Goal: Information Seeking & Learning: Learn about a topic

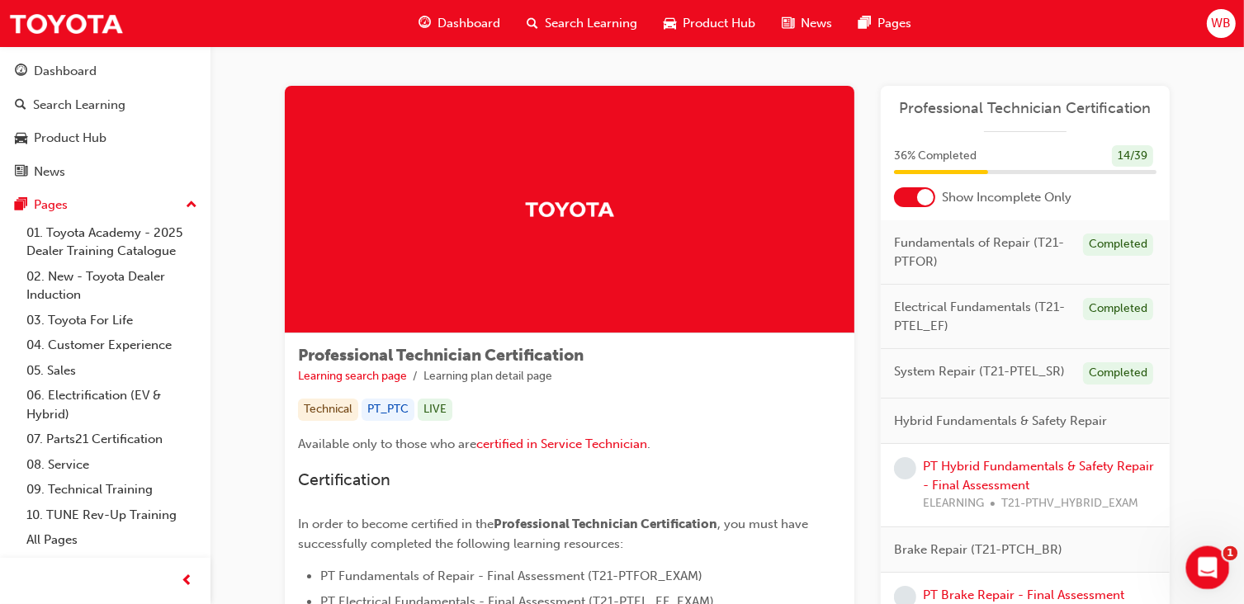
click at [1207, 558] on icon "Open Intercom Messenger" at bounding box center [1205, 565] width 27 height 27
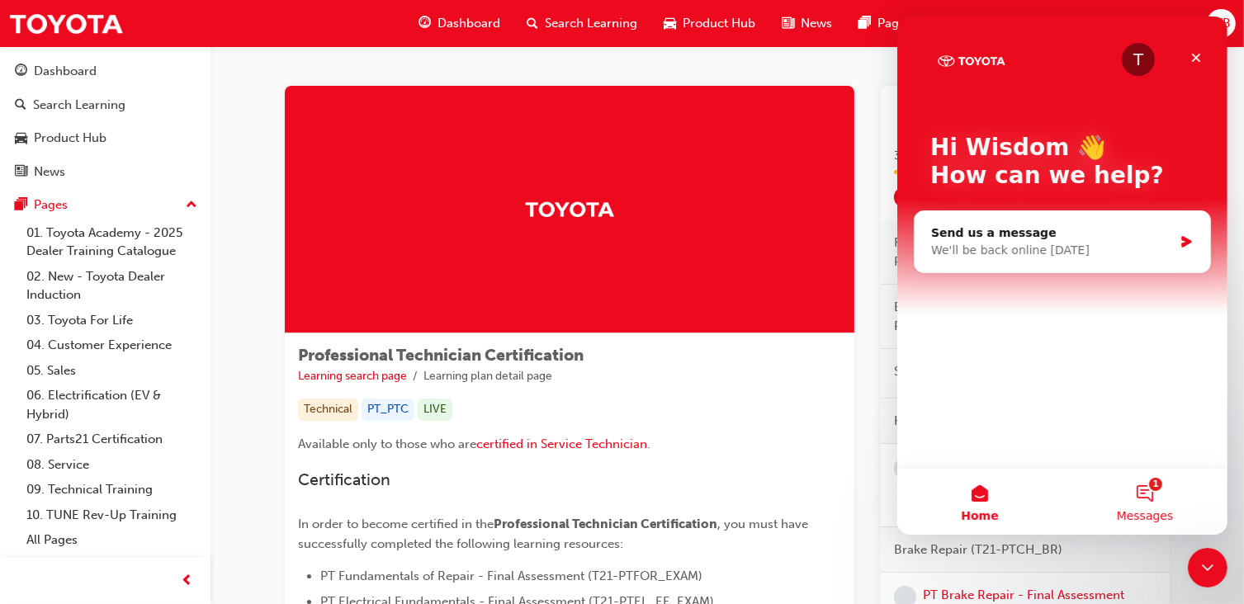
click at [1142, 481] on button "1 Messages" at bounding box center [1144, 502] width 165 height 66
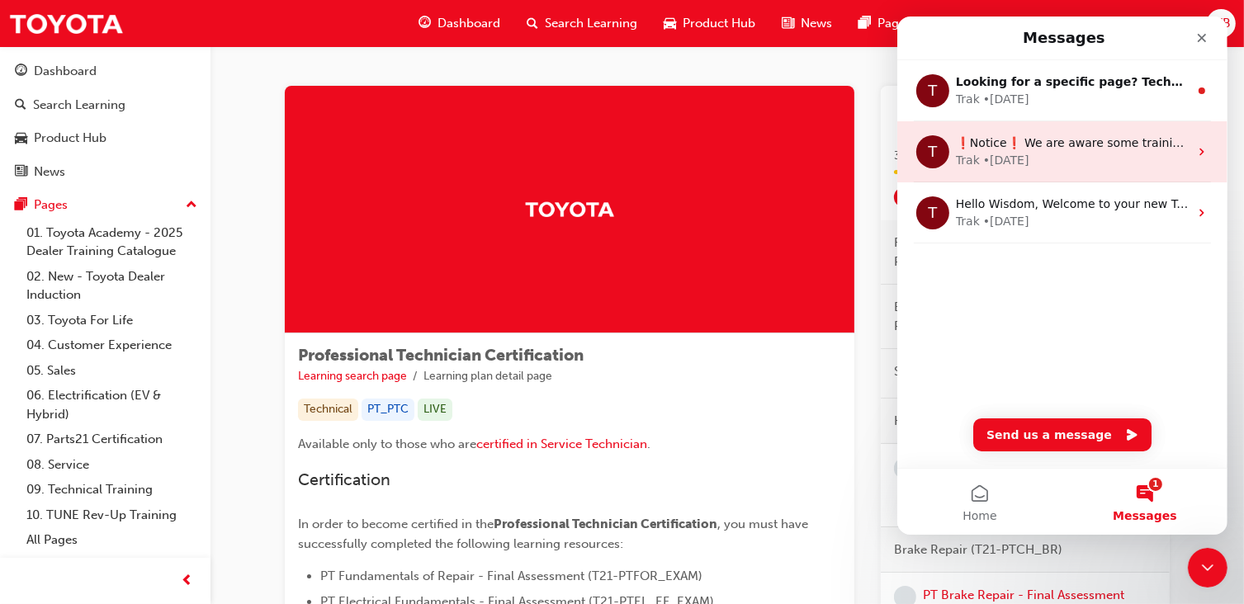
click at [1088, 171] on div "T ❗Notice❗ We are aware some training completions are missing from history, we …" at bounding box center [1062, 151] width 330 height 61
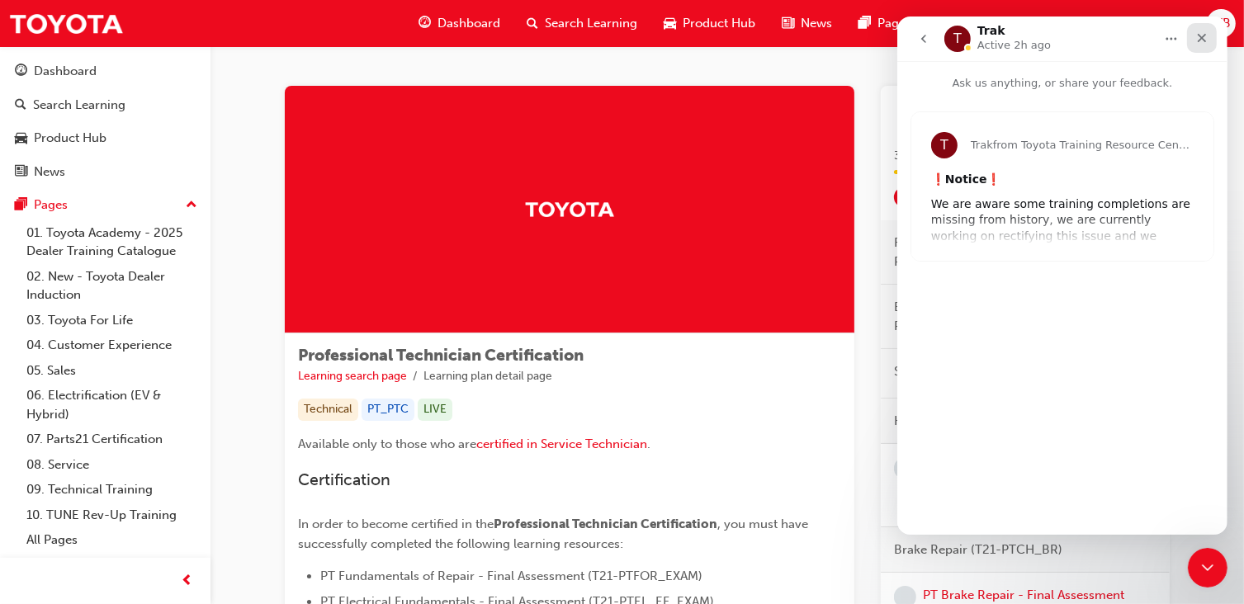
click at [1206, 39] on icon "Close" at bounding box center [1201, 37] width 13 height 13
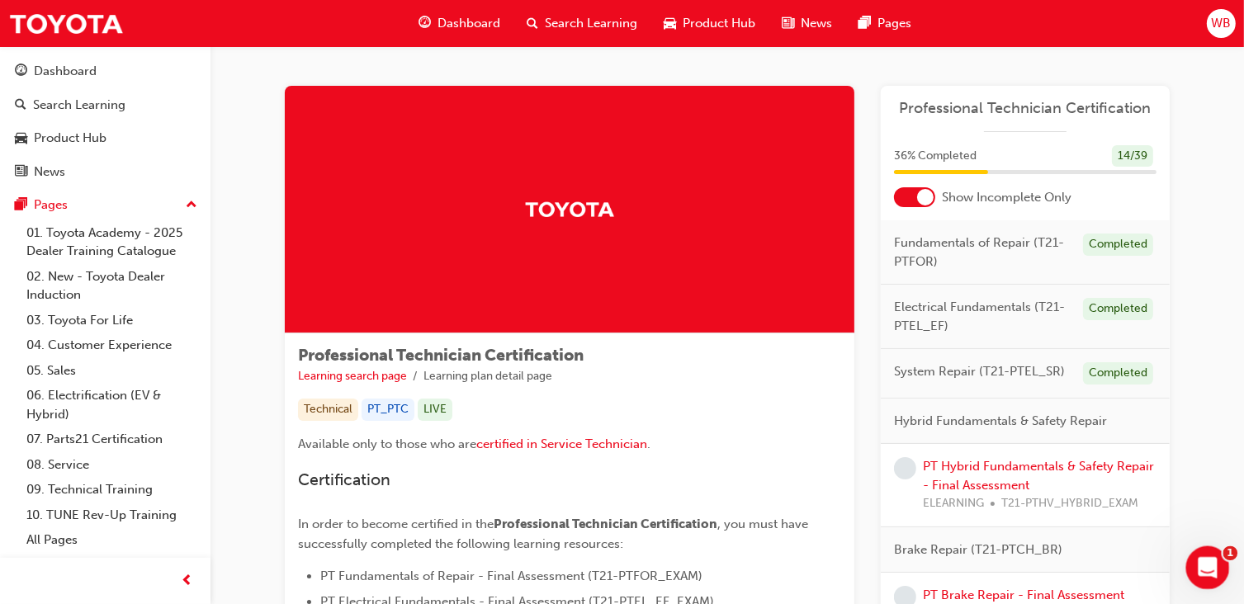
click at [1202, 562] on icon "Open Intercom Messenger" at bounding box center [1205, 565] width 27 height 27
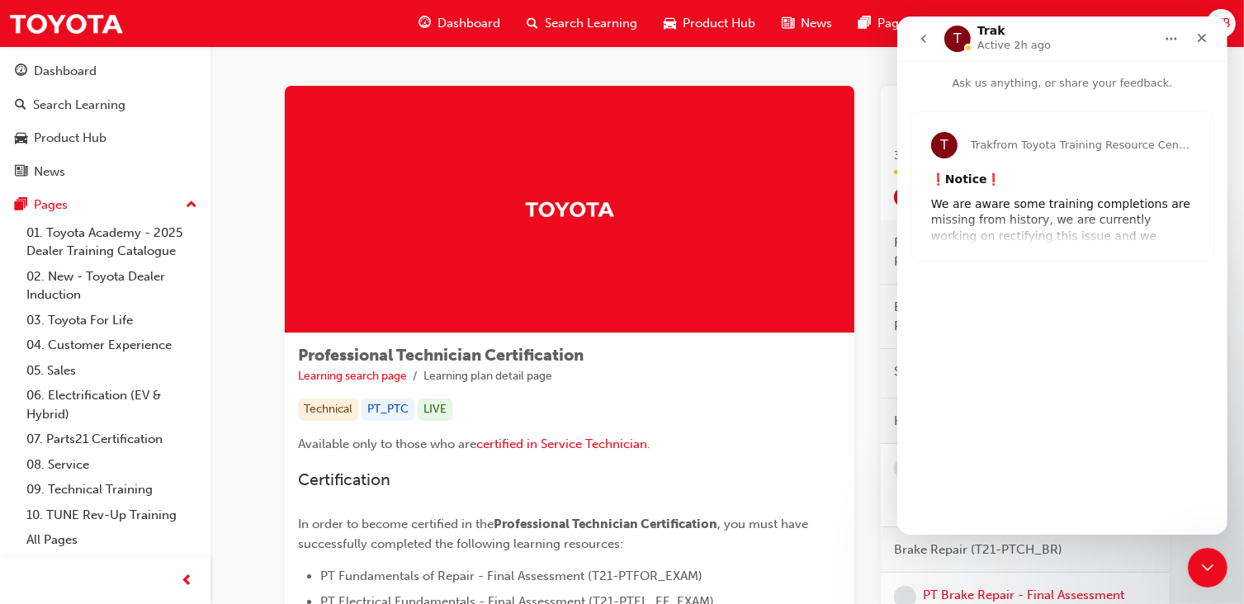
click at [1017, 222] on div "T Trak from Toyota Training Resource Centre ❗ Notice ❗ We are aware some traini…" at bounding box center [1062, 186] width 302 height 149
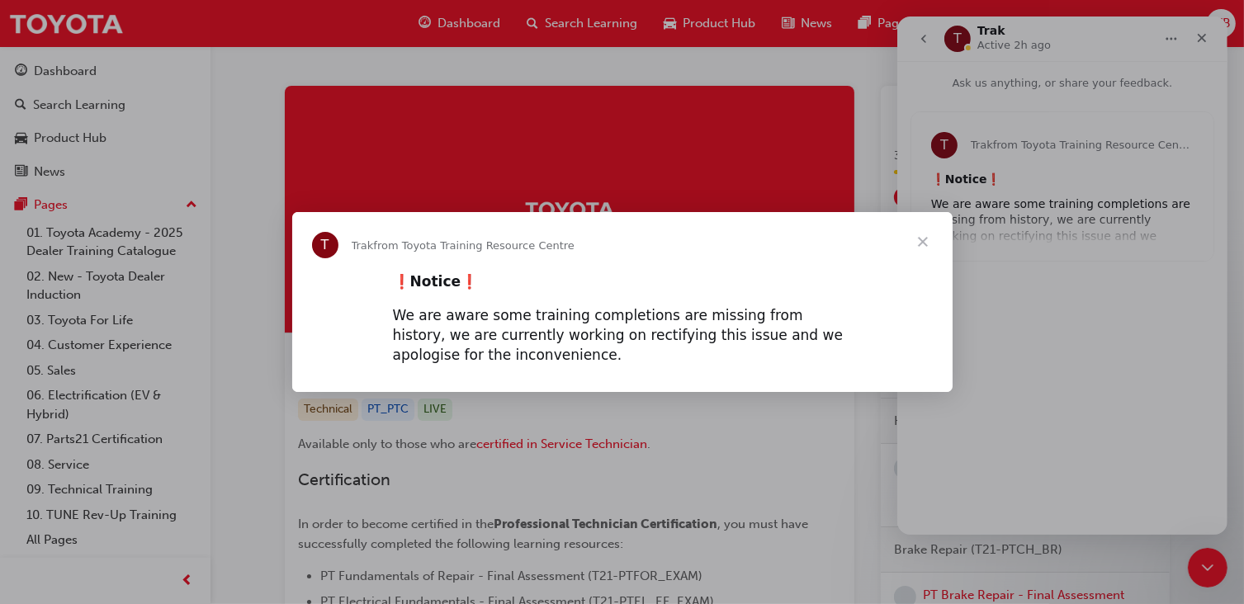
click at [923, 244] on span "Close" at bounding box center [923, 241] width 59 height 59
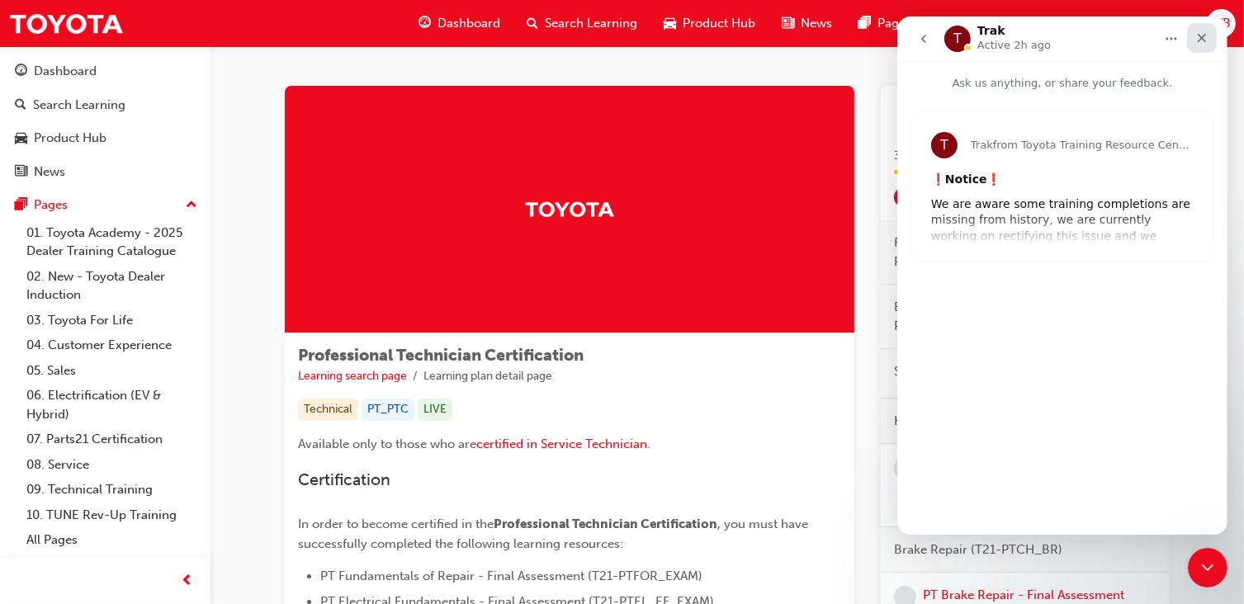
click at [1204, 36] on icon "Close" at bounding box center [1201, 38] width 9 height 9
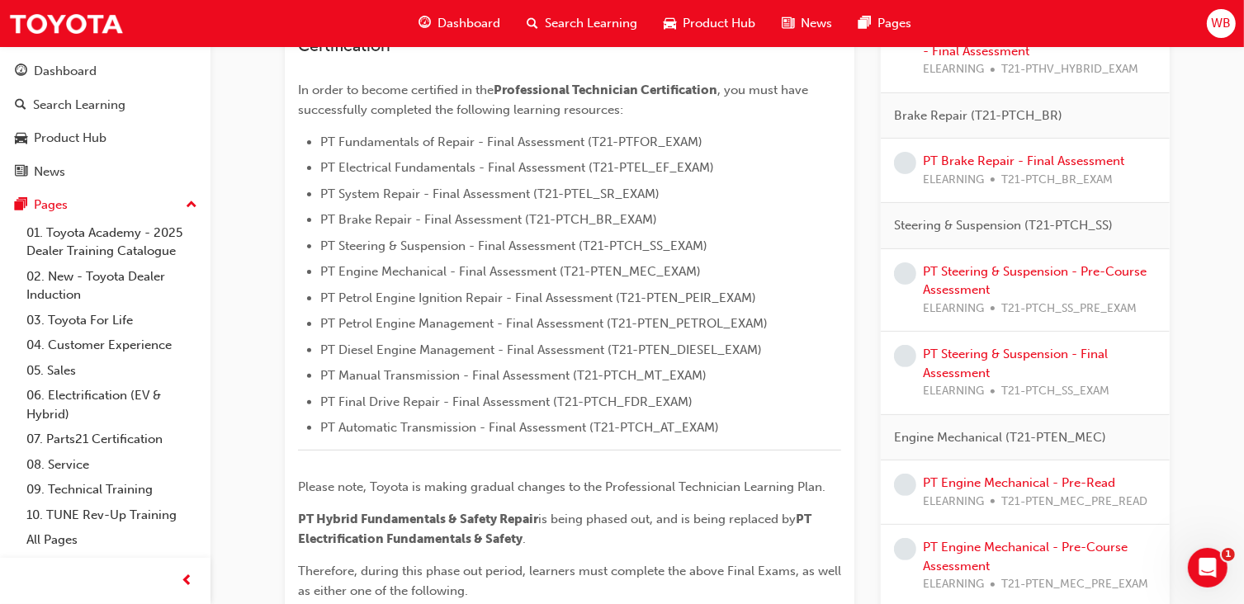
scroll to position [402, 0]
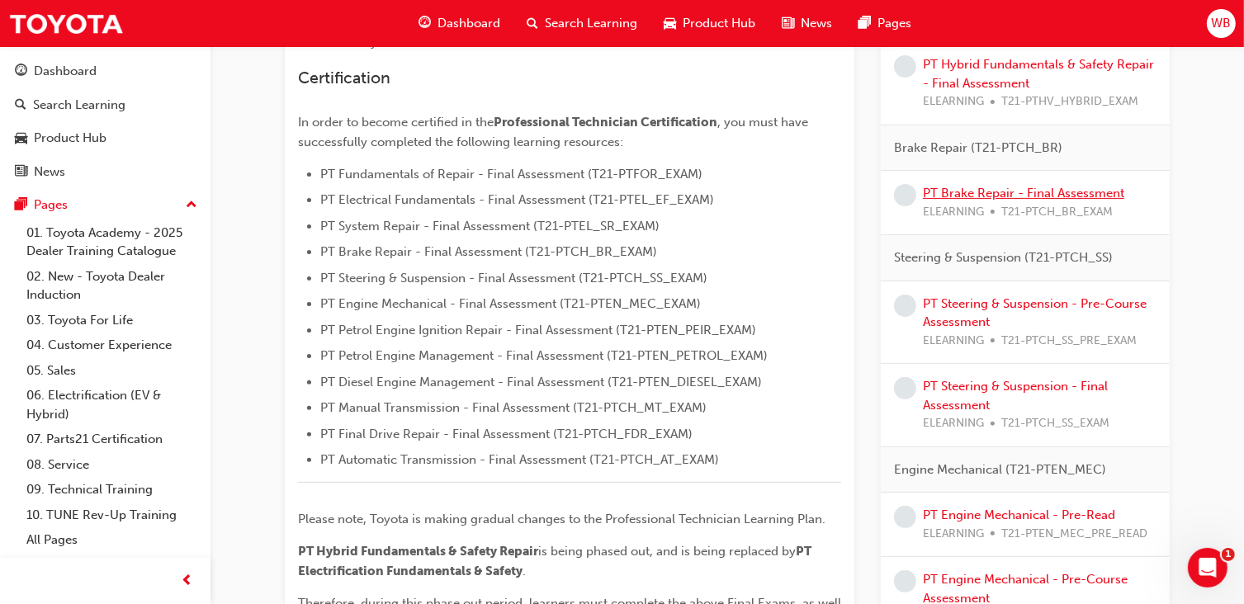
click at [969, 193] on link "PT Brake Repair - Final Assessment" at bounding box center [1023, 193] width 201 height 15
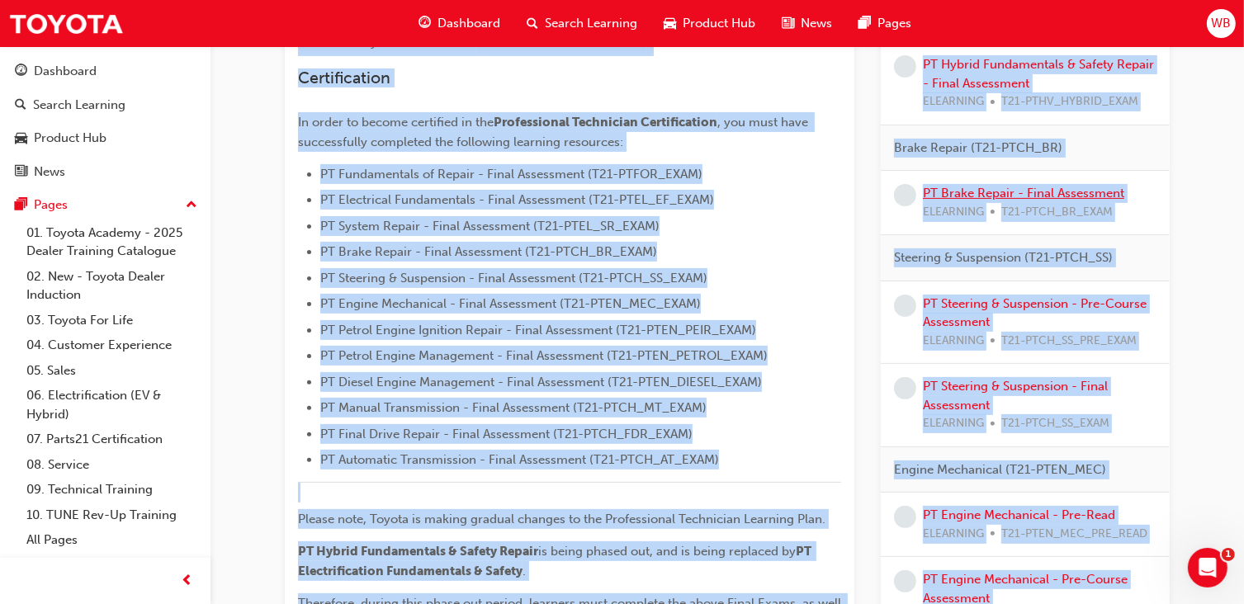
scroll to position [160, 0]
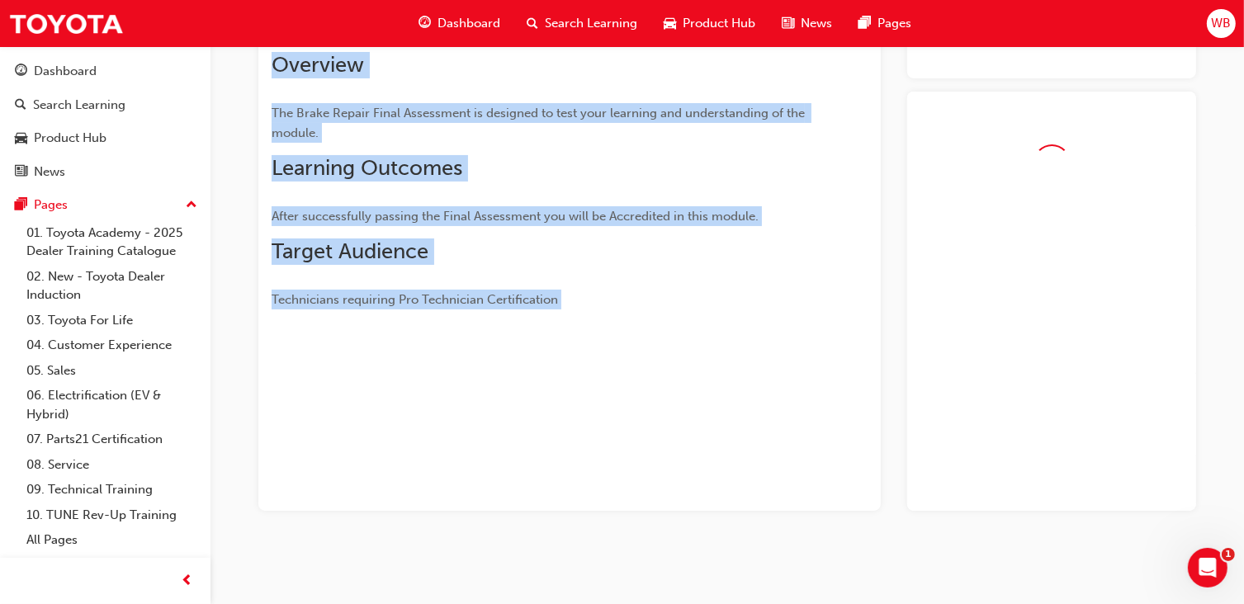
click at [969, 193] on div at bounding box center [1052, 302] width 289 height 420
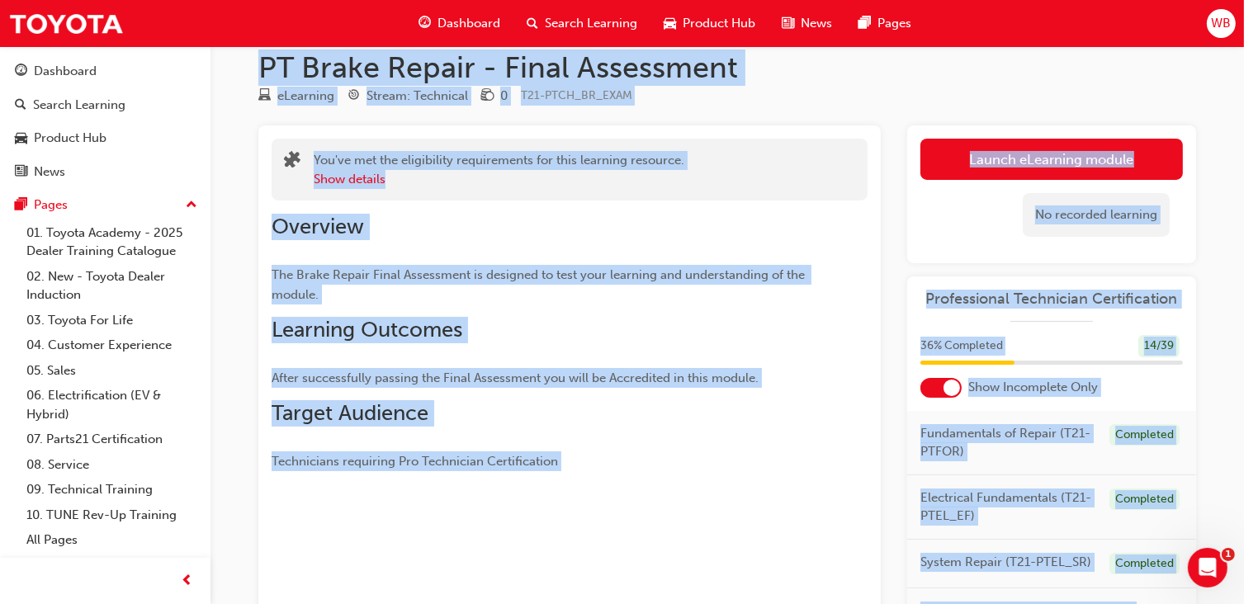
scroll to position [18, 0]
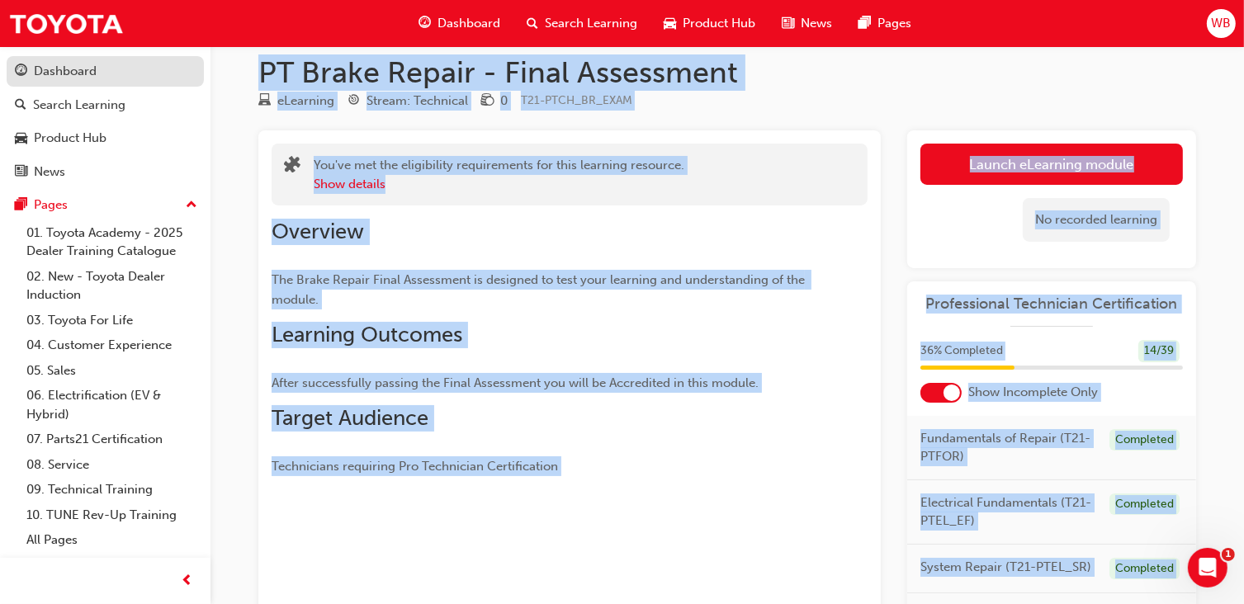
click at [75, 78] on div "Dashboard" at bounding box center [65, 71] width 63 height 19
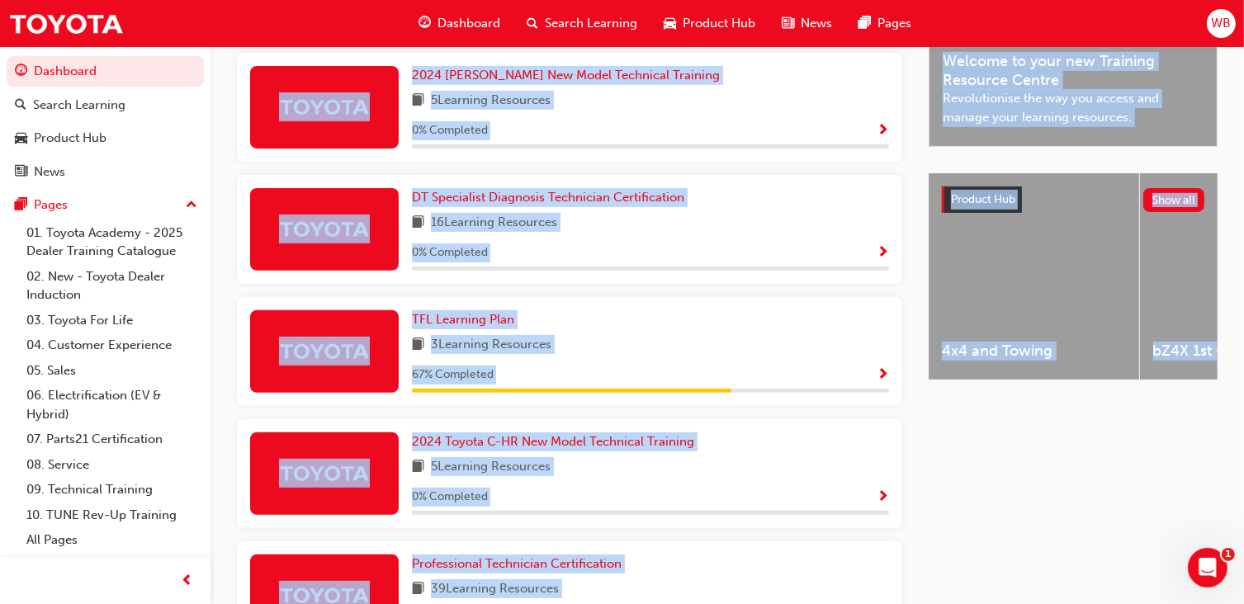
scroll to position [519, 0]
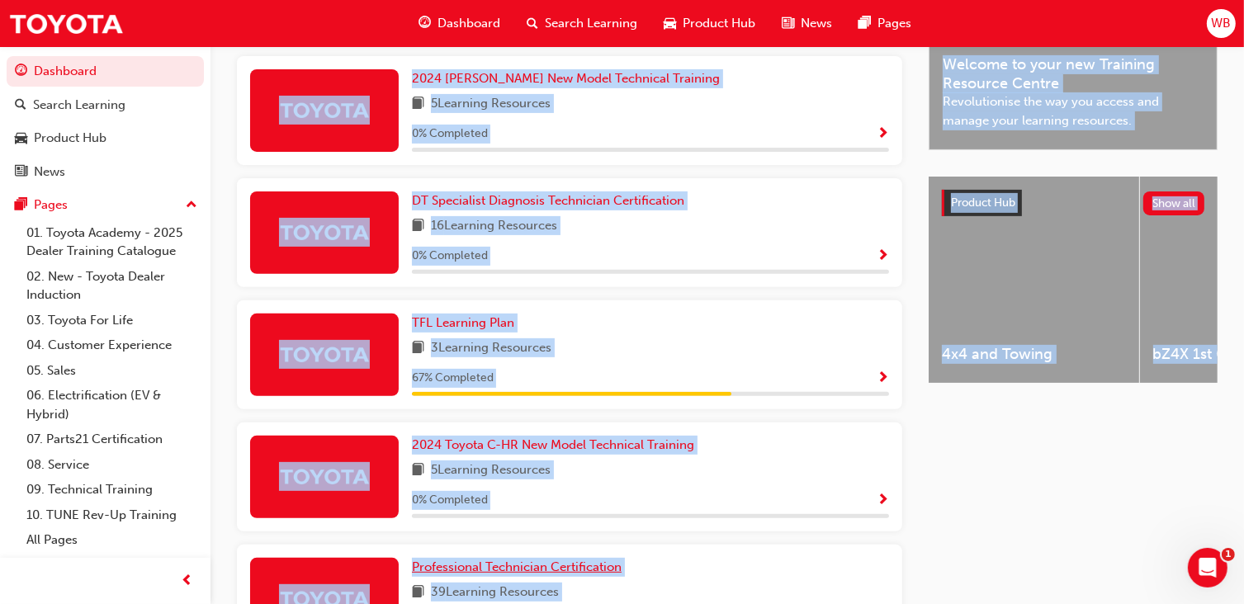
click at [622, 560] on span "Professional Technician Certification" at bounding box center [517, 567] width 210 height 15
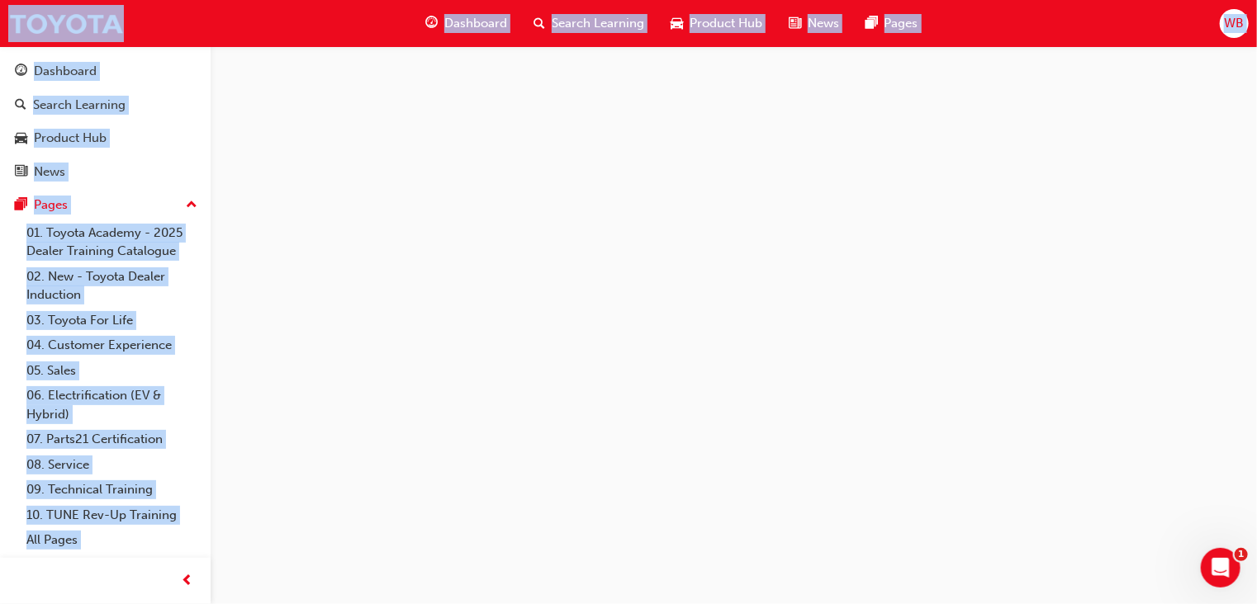
click at [827, 284] on div at bounding box center [628, 302] width 1257 height 604
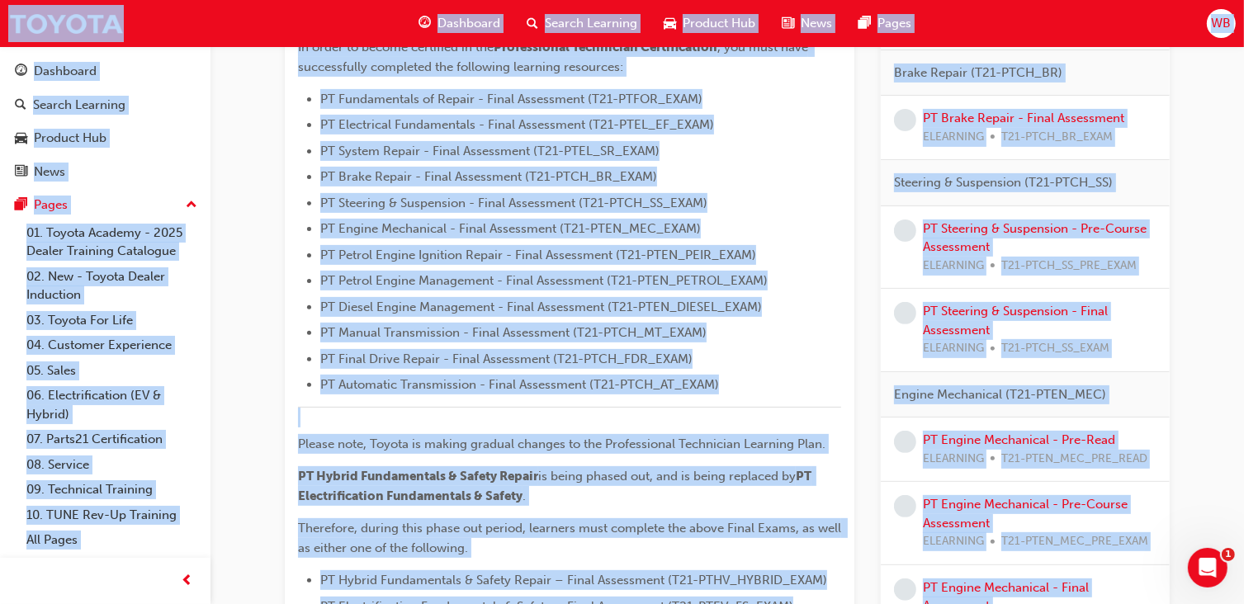
scroll to position [467, 0]
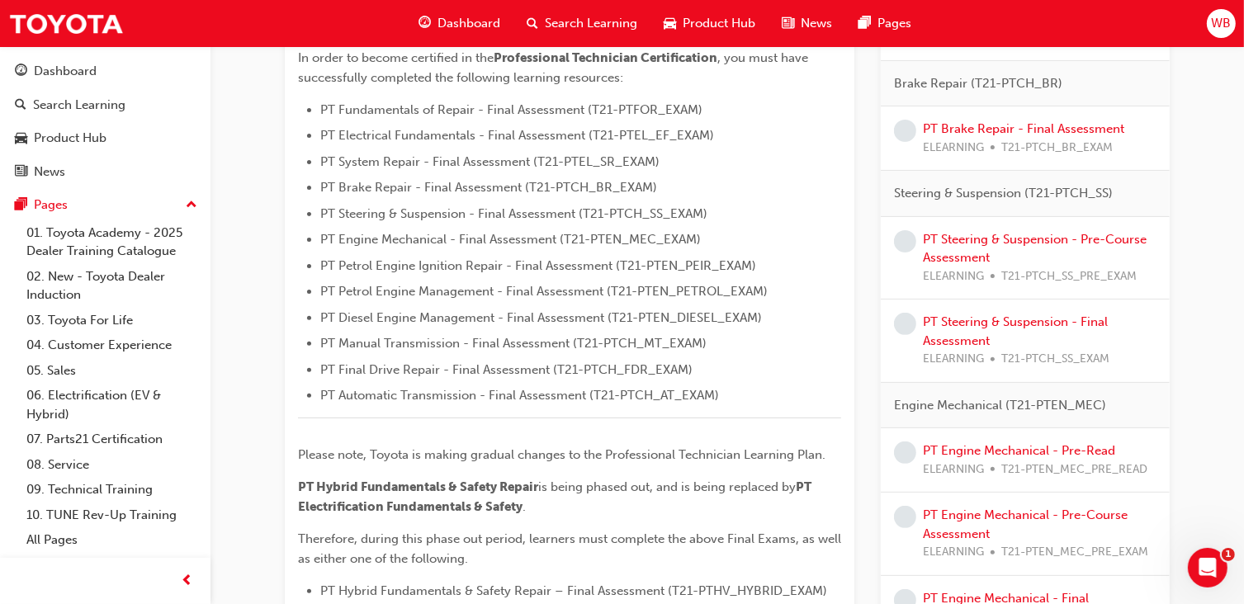
click at [978, 329] on div "PT Steering & Suspension - Final Assessment ELEARNING T21-PTCH_SS_EXAM" at bounding box center [1040, 341] width 234 height 56
drag, startPoint x: 978, startPoint y: 329, endPoint x: 945, endPoint y: 325, distance: 33.4
click at [945, 325] on link "PT Steering & Suspension - Final Assessment" at bounding box center [1015, 332] width 185 height 34
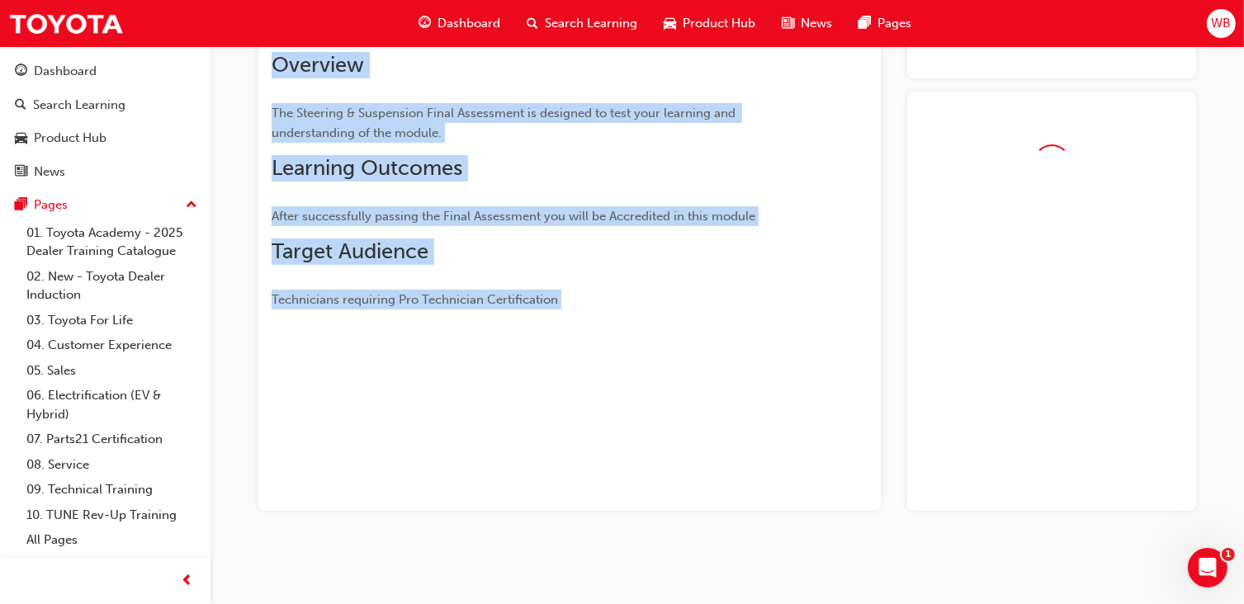
click at [945, 325] on div at bounding box center [1052, 302] width 289 height 420
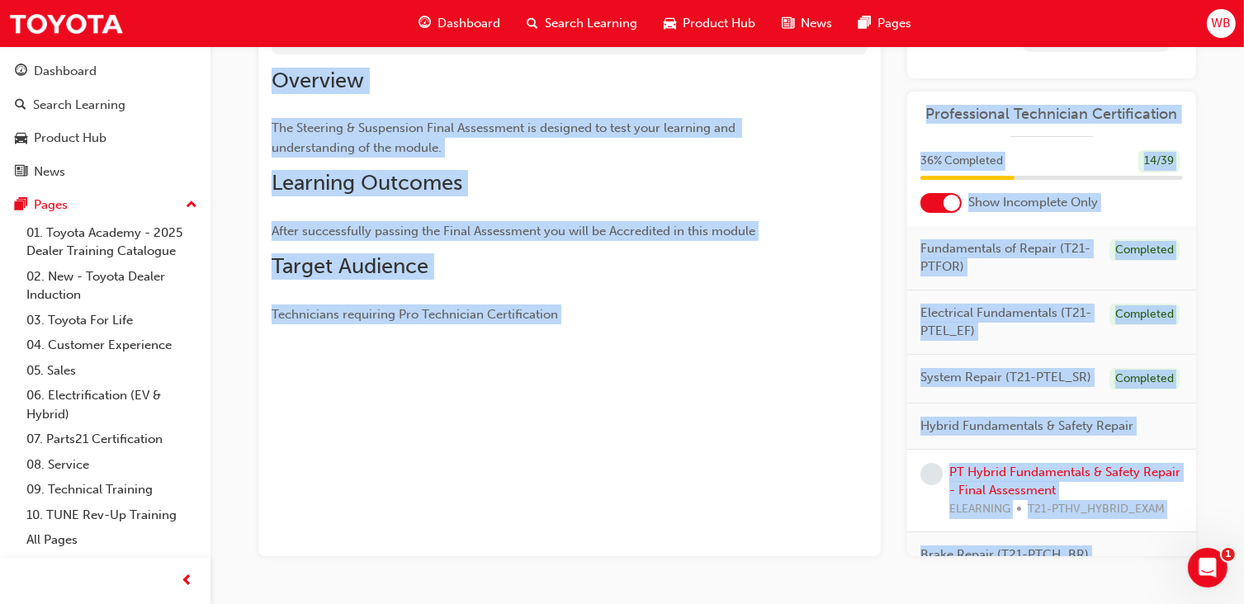
scroll to position [254, 0]
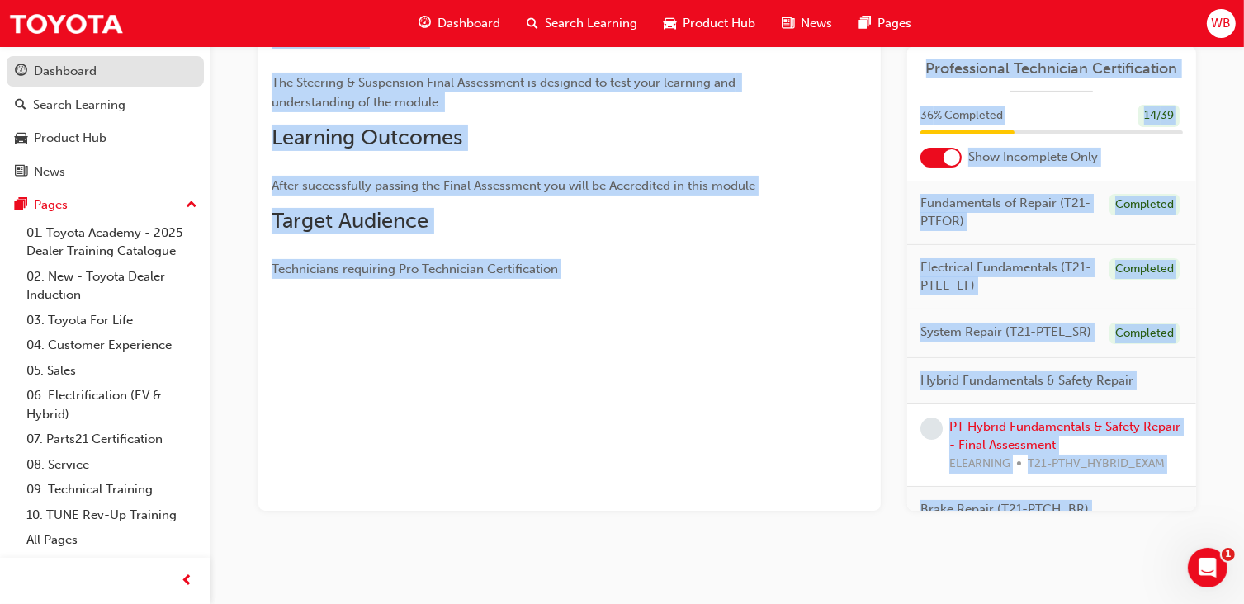
click at [46, 80] on div "Dashboard" at bounding box center [65, 71] width 63 height 19
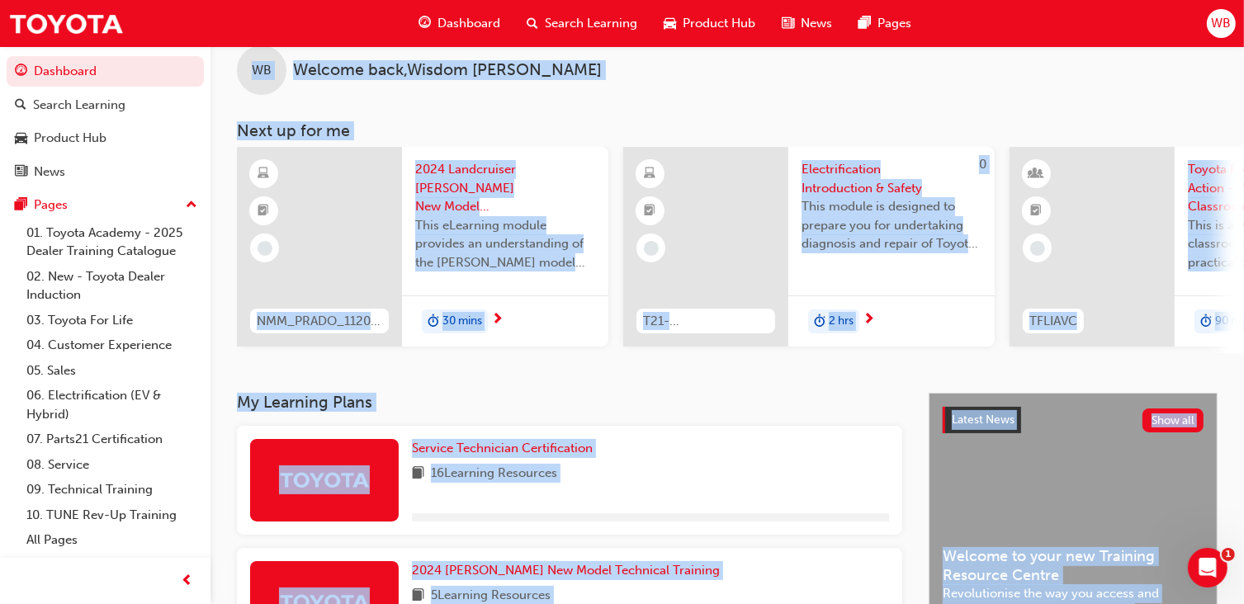
scroll to position [254, 0]
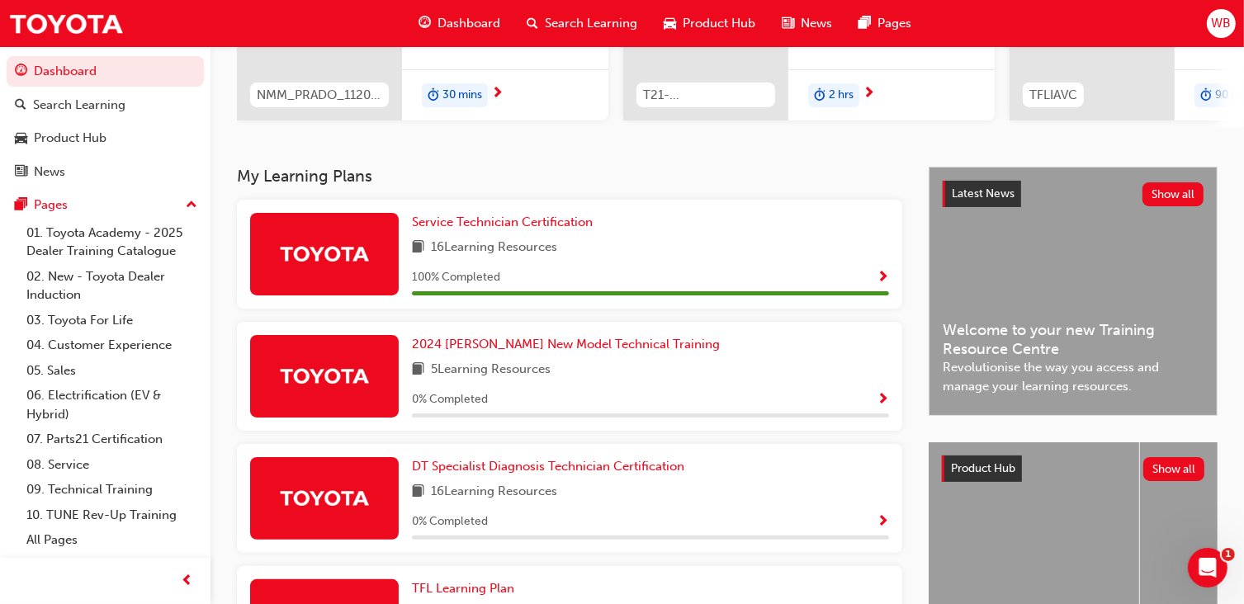
drag, startPoint x: 780, startPoint y: 533, endPoint x: 838, endPoint y: 553, distance: 61.9
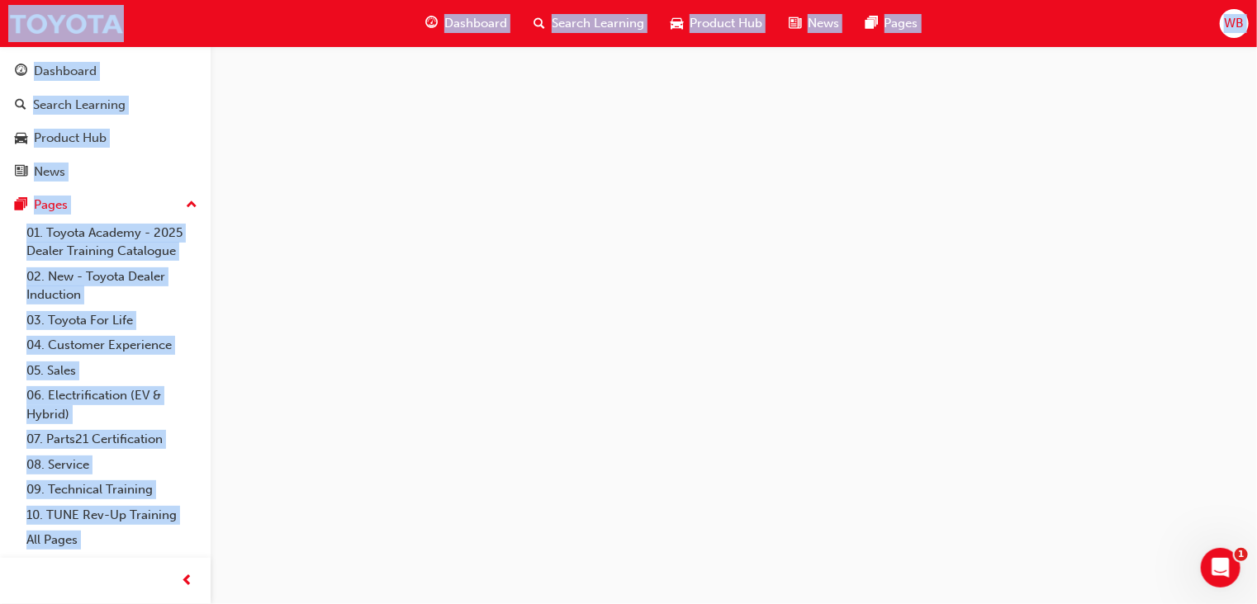
click at [838, 553] on div at bounding box center [628, 302] width 1257 height 604
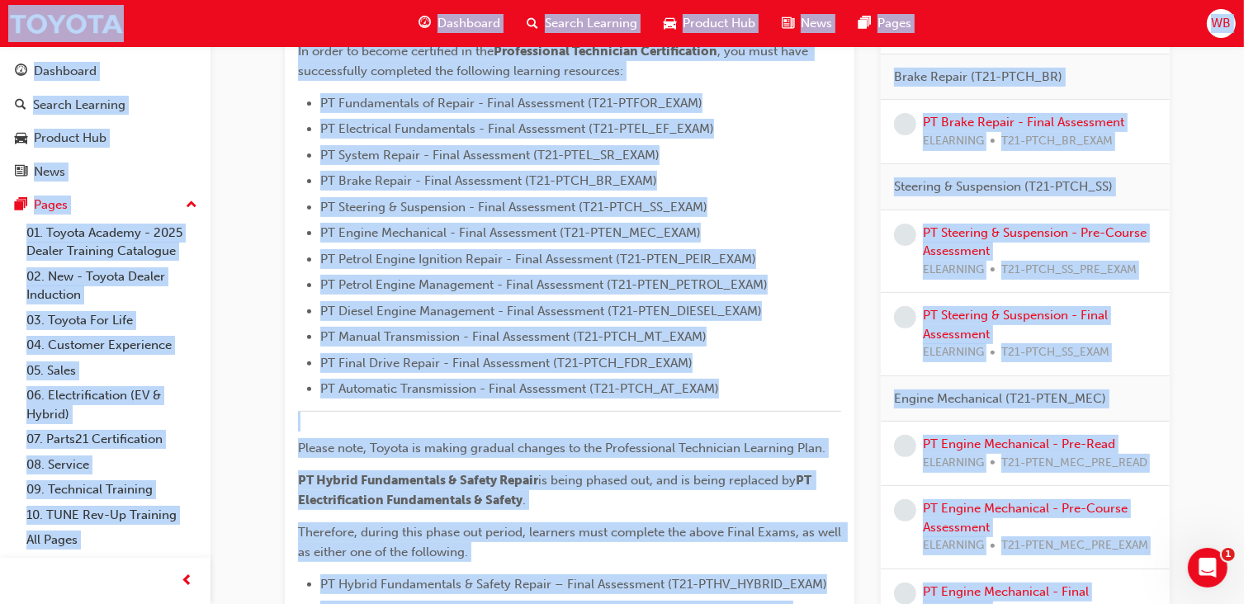
scroll to position [445, 0]
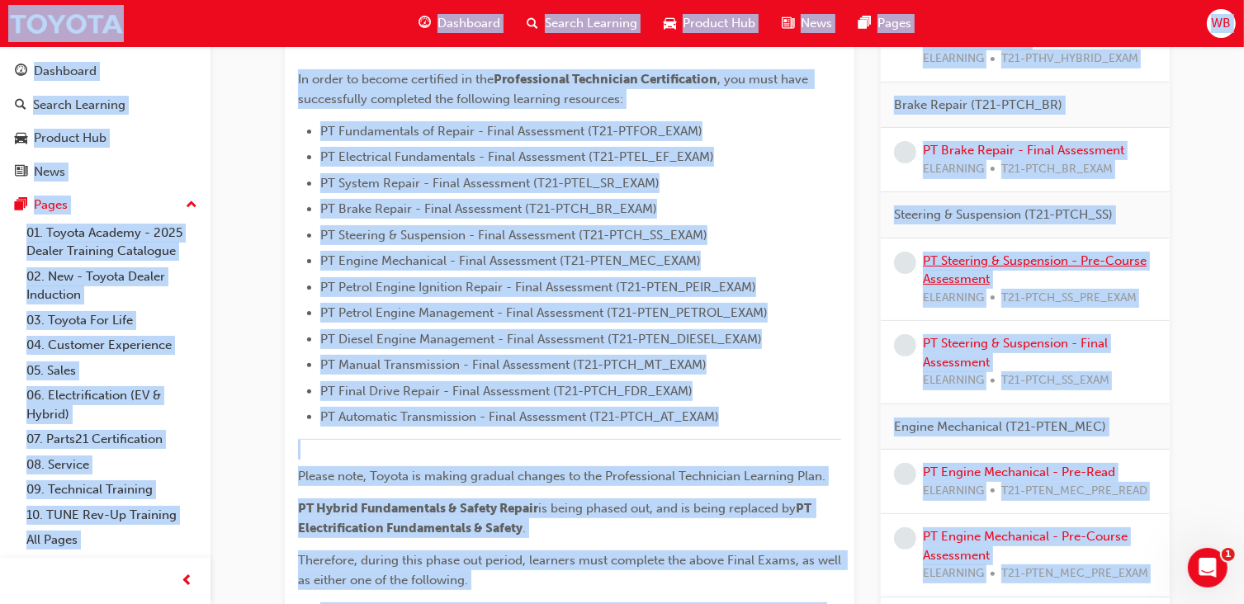
click at [987, 254] on link "PT Steering & Suspension - Pre-Course Assessment" at bounding box center [1035, 271] width 224 height 34
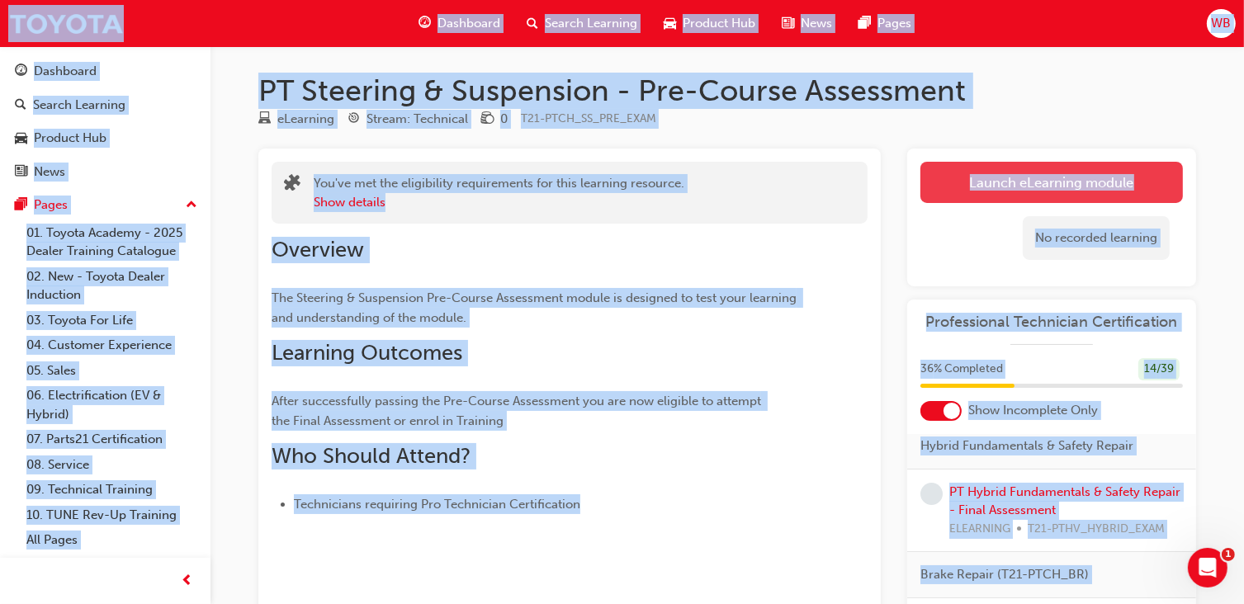
click at [1041, 173] on link "Launch eLearning module" at bounding box center [1052, 182] width 263 height 41
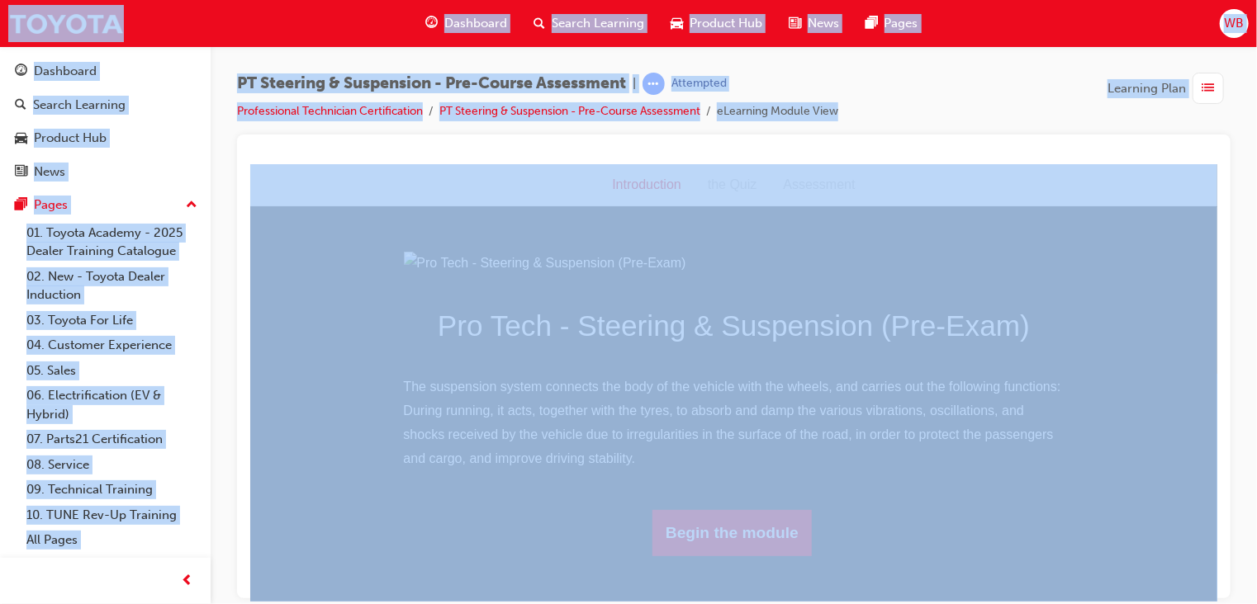
scroll to position [136, 0]
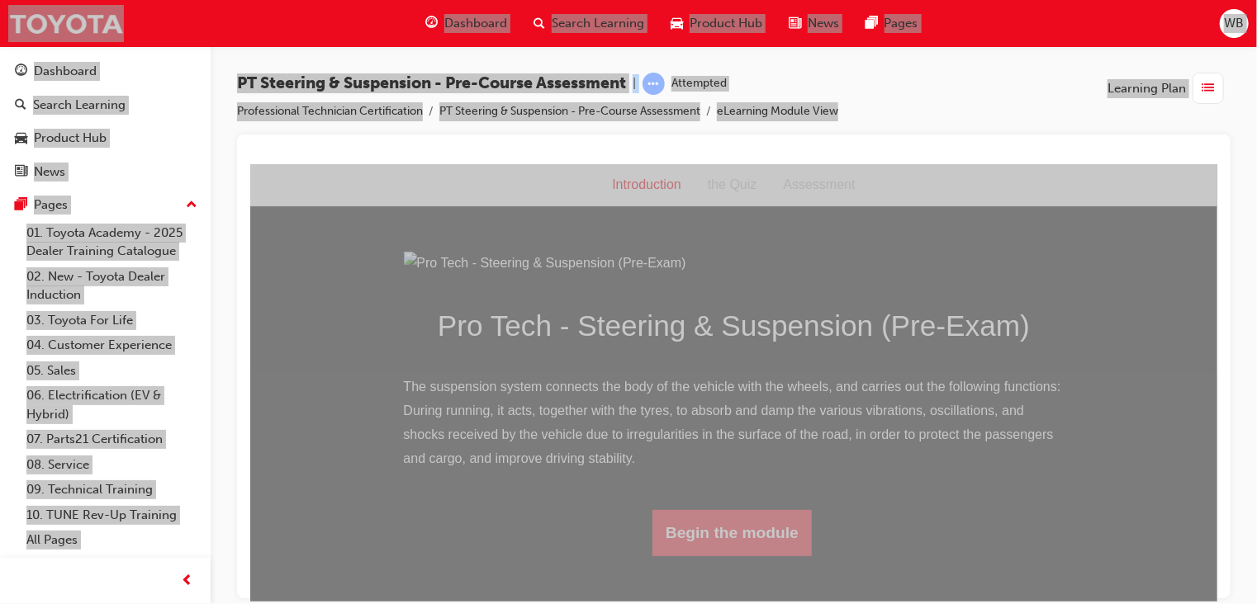
click at [754, 556] on button "Begin the module" at bounding box center [731, 533] width 159 height 46
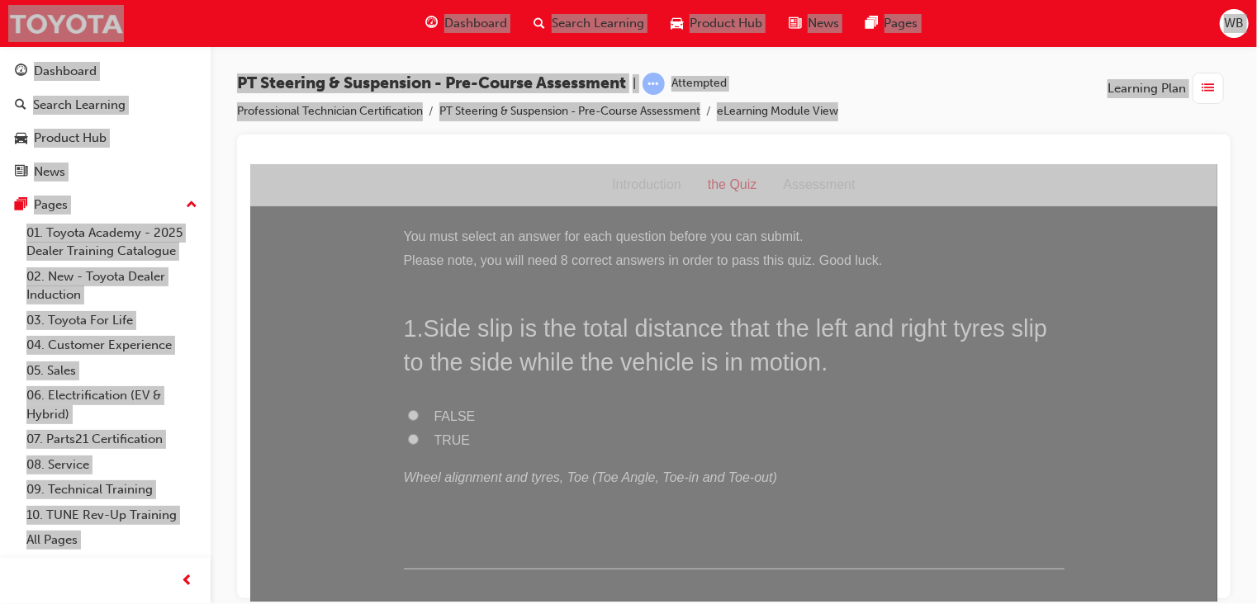
scroll to position [2, 0]
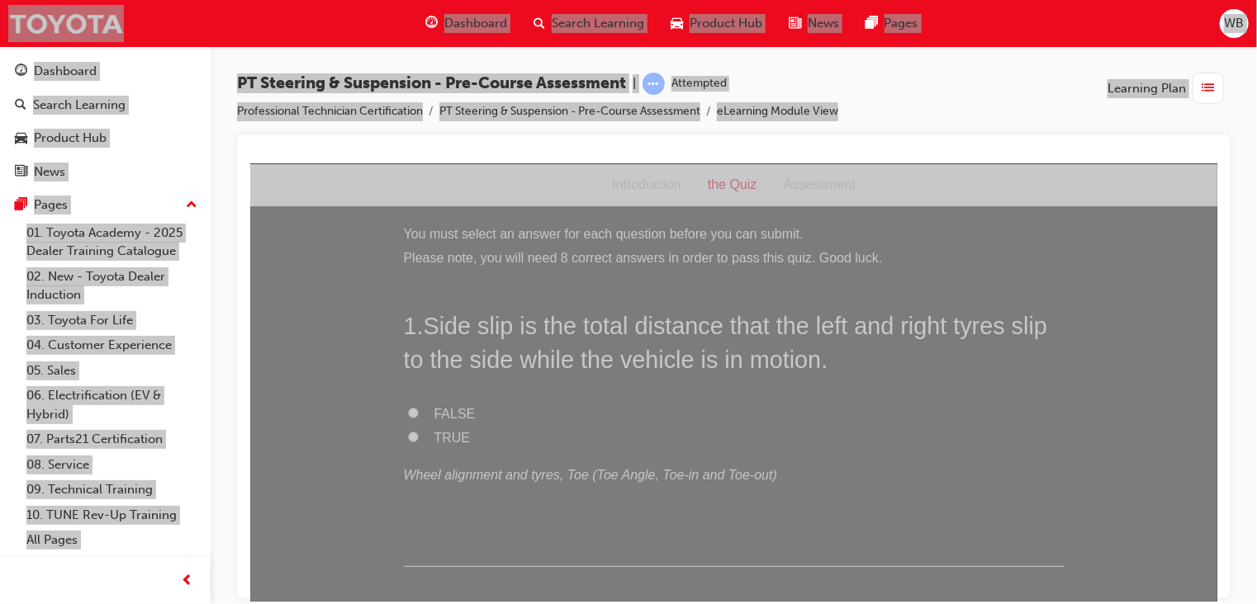
click at [407, 433] on input "TRUE" at bounding box center [412, 436] width 11 height 11
radio input "true"
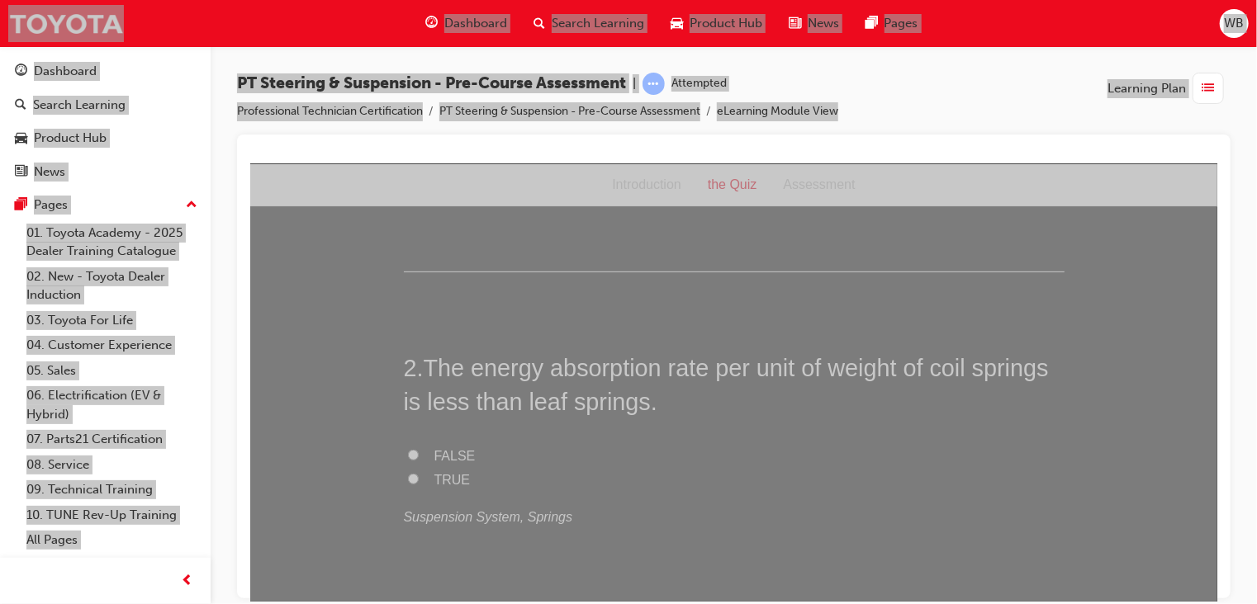
scroll to position [309, 0]
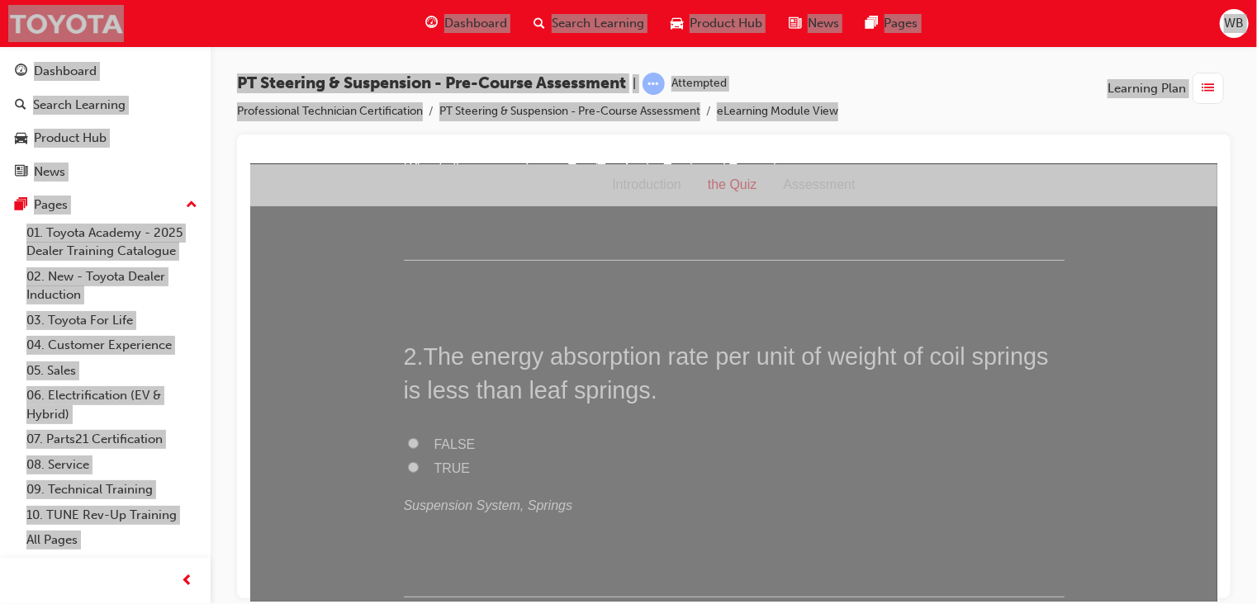
click at [407, 438] on input "FALSE" at bounding box center [412, 443] width 11 height 11
radio input "true"
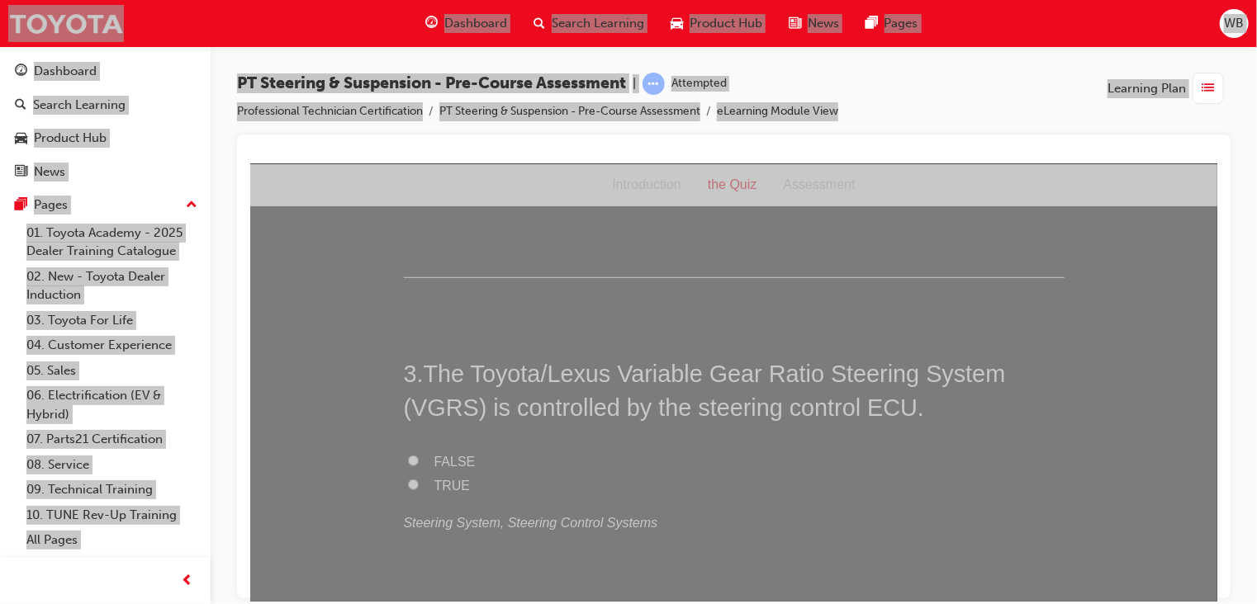
scroll to position [647, 0]
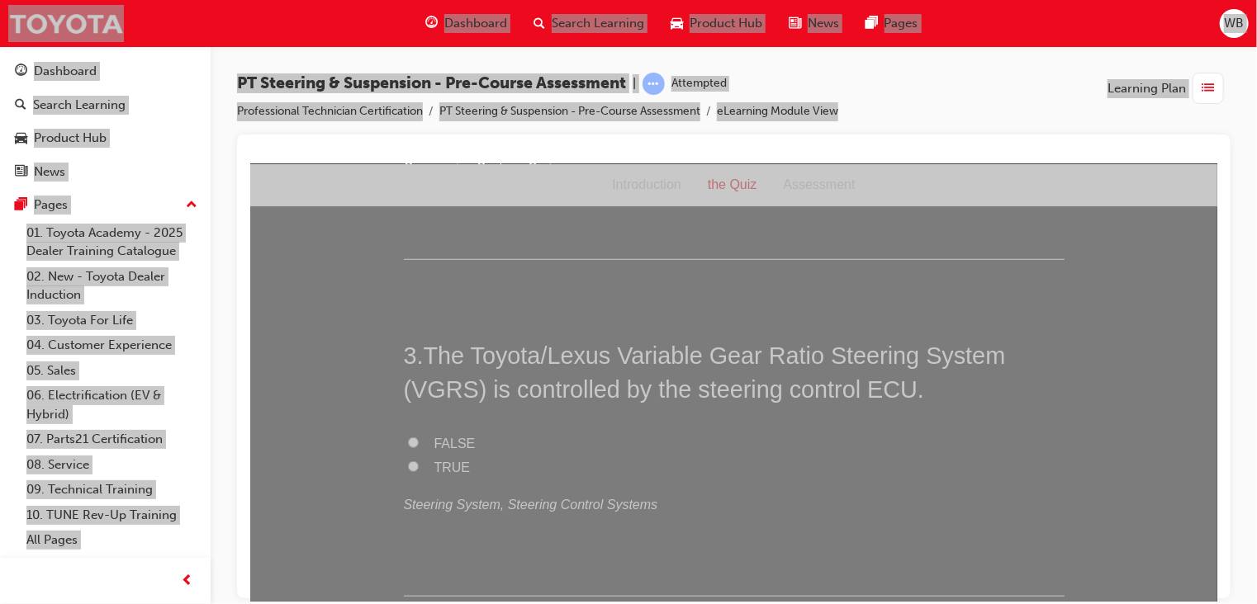
click at [407, 463] on input "TRUE" at bounding box center [412, 466] width 11 height 11
radio input "true"
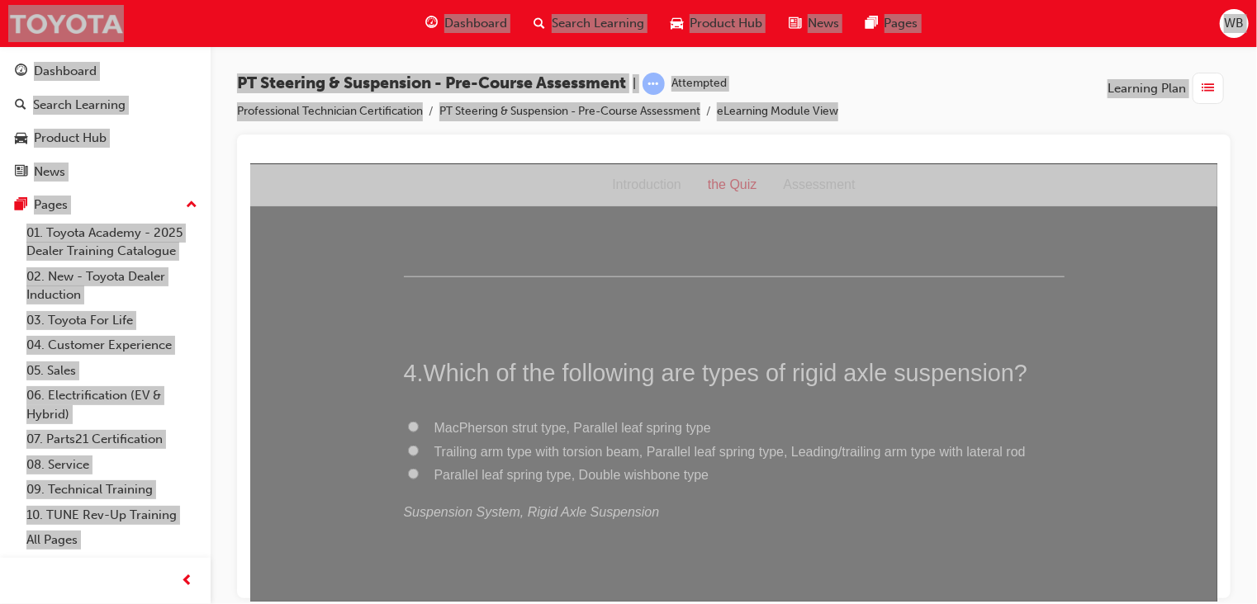
scroll to position [978, 0]
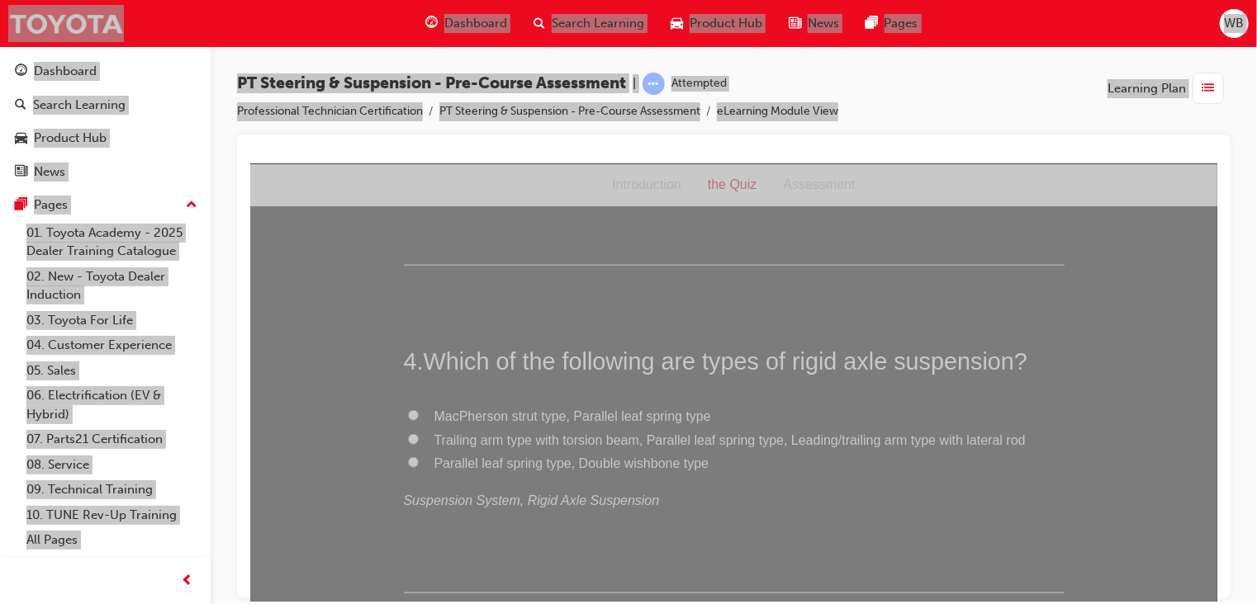
click at [407, 435] on input "Trailing arm type with torsion beam, Parallel leaf spring type, Leading/trailin…" at bounding box center [412, 439] width 11 height 11
radio input "true"
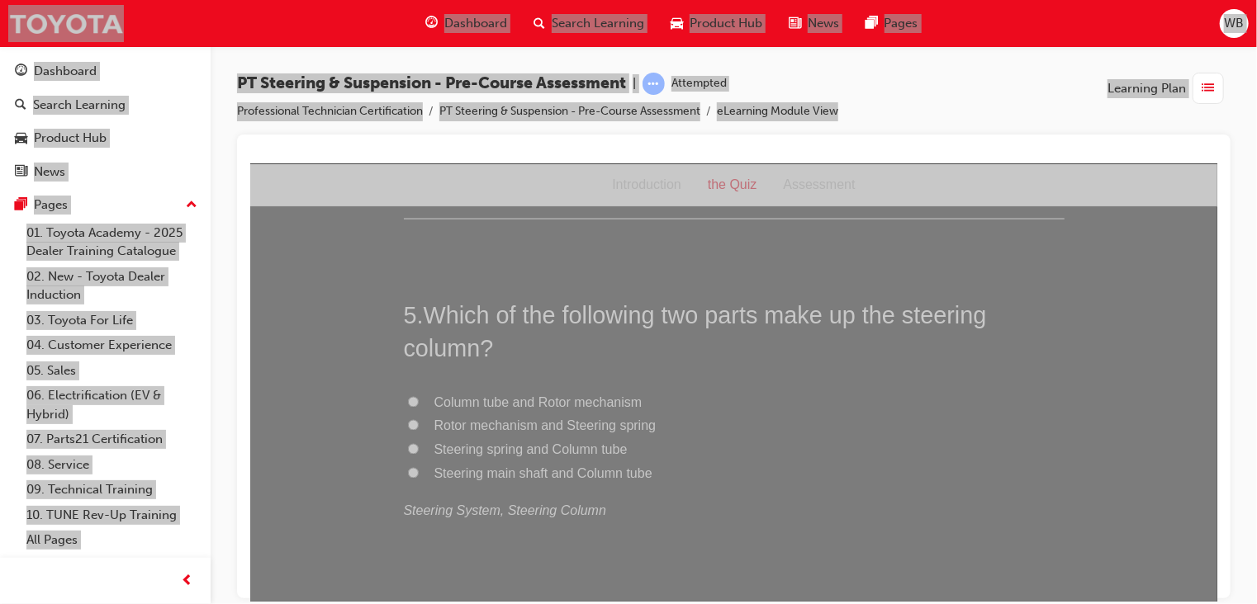
scroll to position [1364, 0]
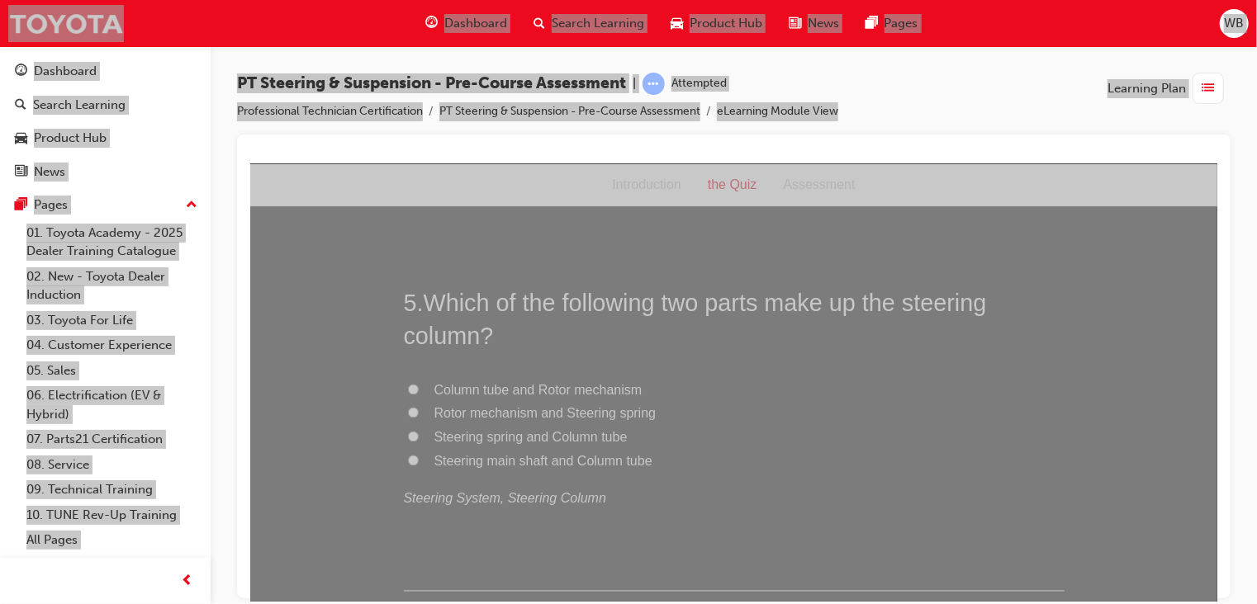
click at [403, 460] on label "Steering main shaft and Column tube" at bounding box center [733, 462] width 661 height 24
click at [407, 460] on input "Steering main shaft and Column tube" at bounding box center [412, 460] width 11 height 11
radio input "true"
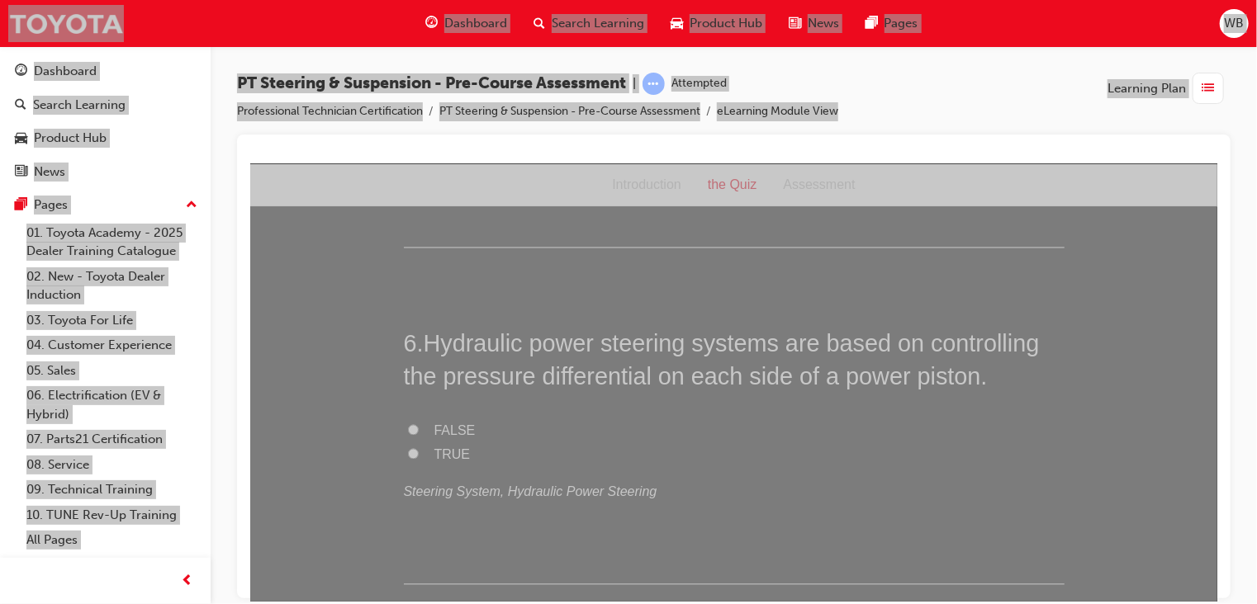
scroll to position [1727, 0]
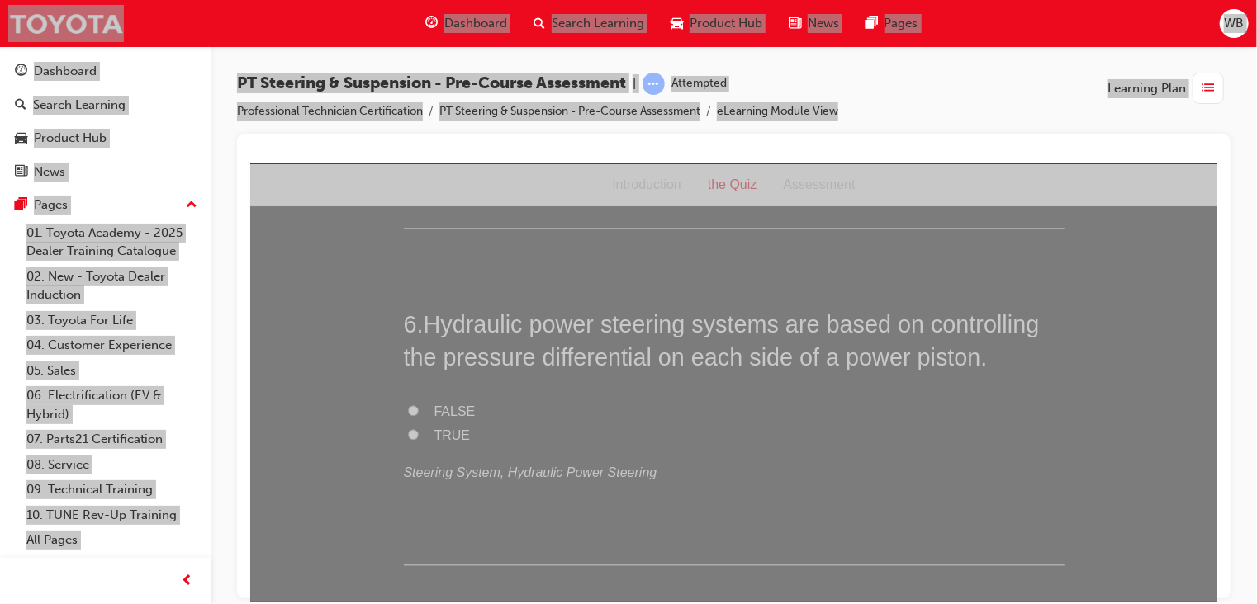
click at [407, 435] on input "TRUE" at bounding box center [412, 434] width 11 height 11
radio input "true"
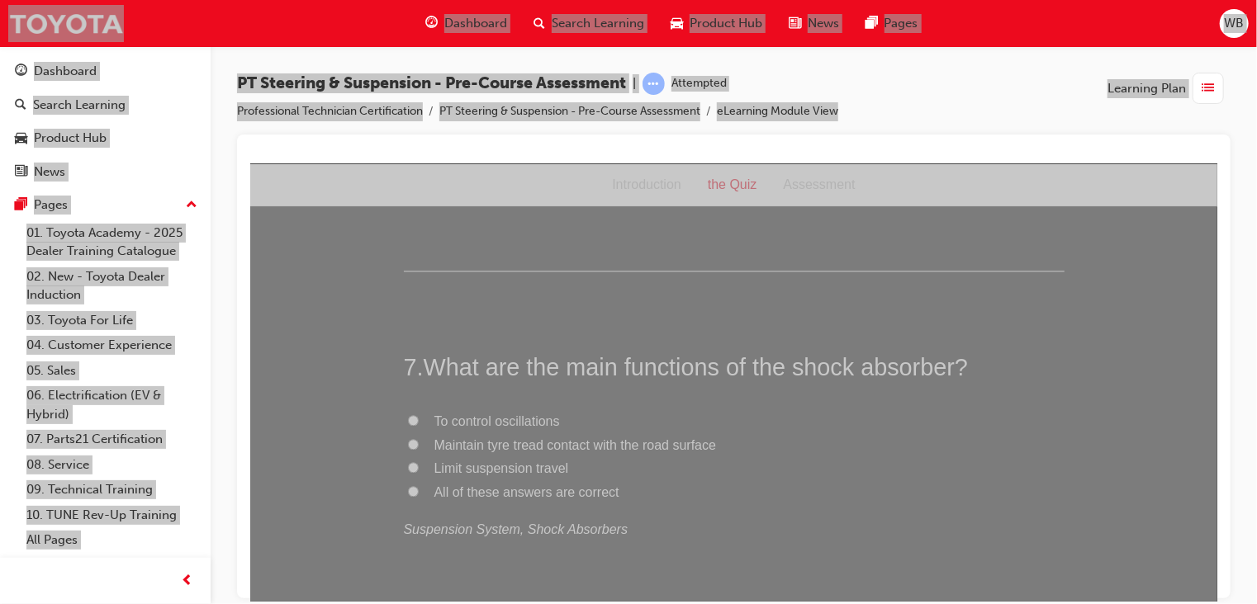
scroll to position [2027, 0]
click at [407, 483] on input "All of these answers are correct" at bounding box center [412, 485] width 11 height 11
radio input "true"
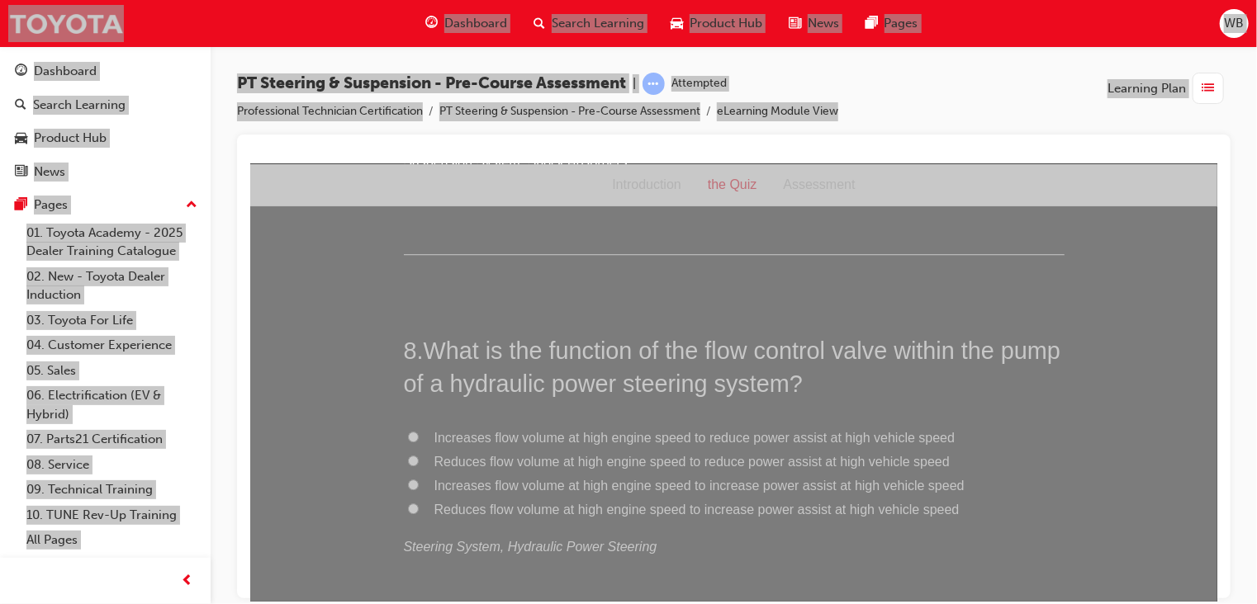
scroll to position [2414, 0]
